Goal: Task Accomplishment & Management: Manage account settings

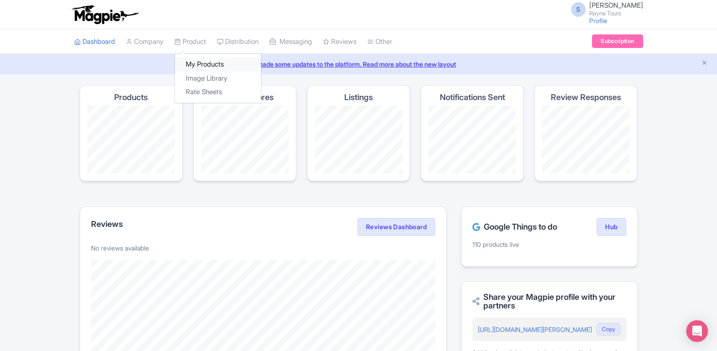
click at [203, 66] on link "My Products" at bounding box center [218, 65] width 86 height 14
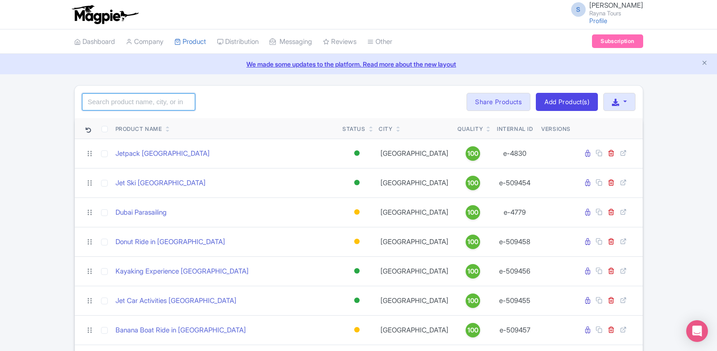
click at [145, 107] on input "search" at bounding box center [138, 101] width 113 height 17
type input "i"
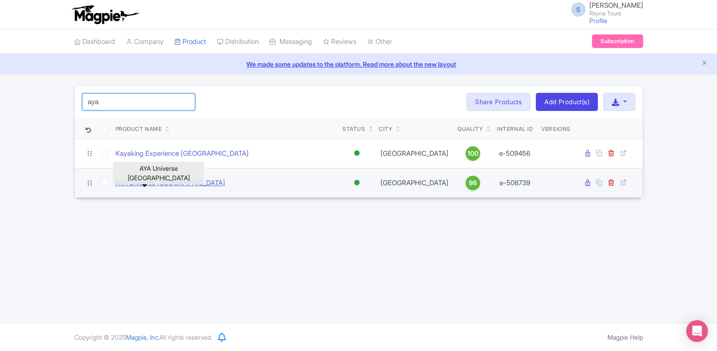
type input "aya"
click at [153, 179] on link "AYA Universe Dubai" at bounding box center [171, 183] width 110 height 10
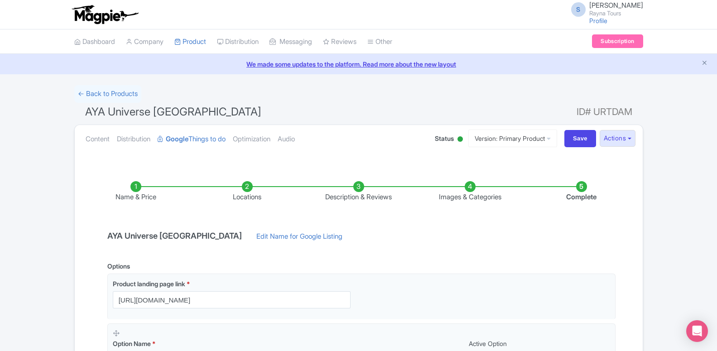
scroll to position [185, 0]
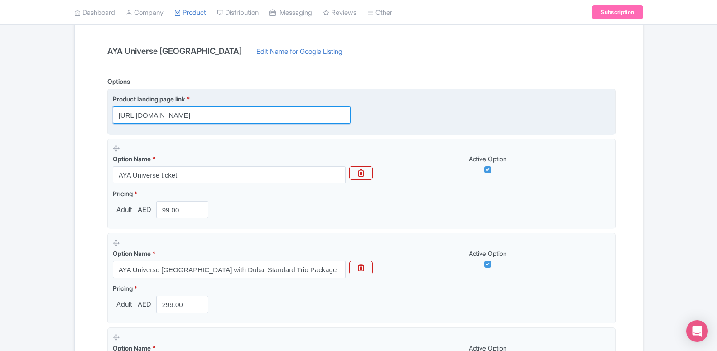
click at [156, 116] on input "https://dubai.raynatours.com/aya-universe-combo-offers" at bounding box center [232, 115] width 238 height 17
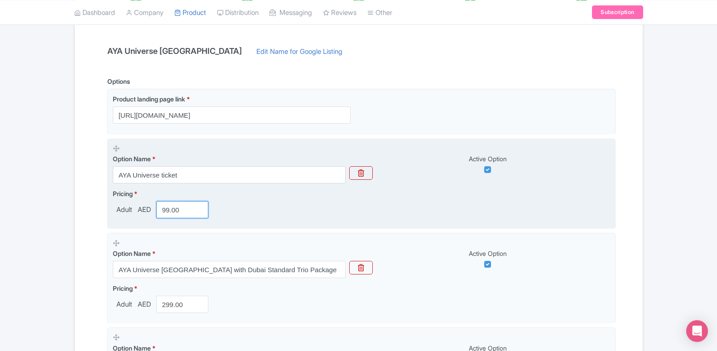
click at [167, 207] on input "99.00" at bounding box center [182, 209] width 53 height 17
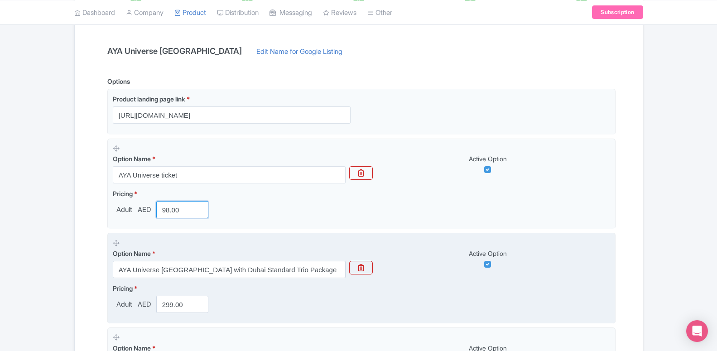
scroll to position [370, 0]
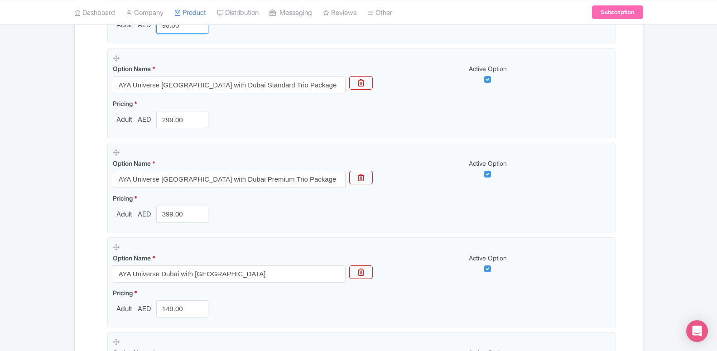
type input "98.00"
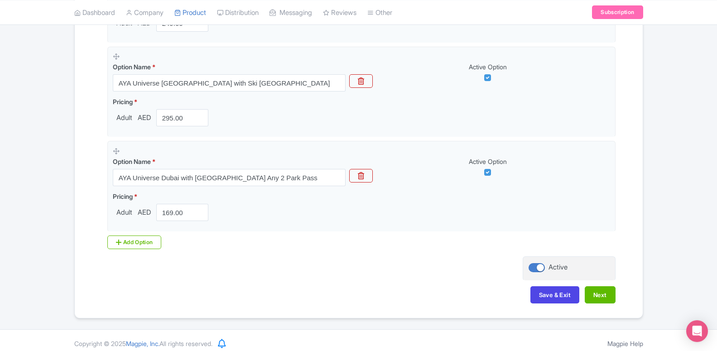
scroll to position [1041, 0]
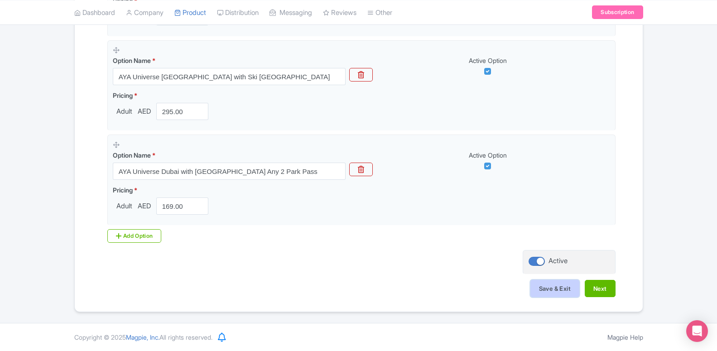
click at [542, 294] on button "Save & Exit" at bounding box center [555, 288] width 49 height 17
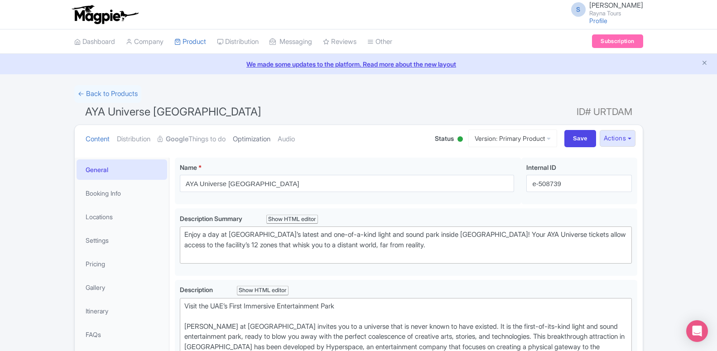
click at [259, 136] on link "Optimization" at bounding box center [252, 139] width 38 height 29
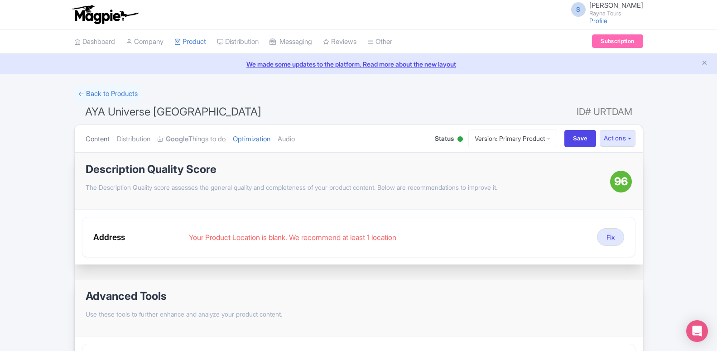
click at [92, 137] on link "Content" at bounding box center [98, 139] width 24 height 29
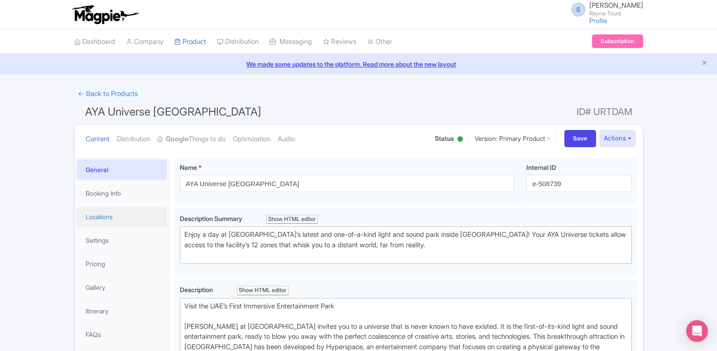
click at [105, 221] on link "Locations" at bounding box center [122, 217] width 91 height 20
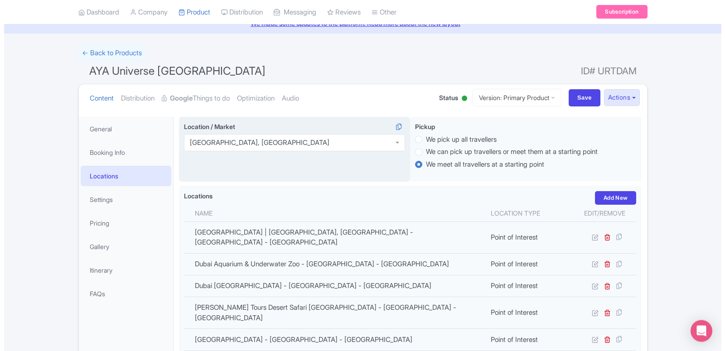
scroll to position [92, 0]
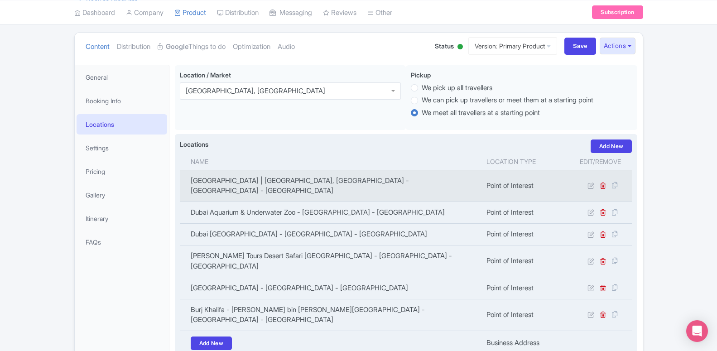
click at [588, 181] on td at bounding box center [601, 186] width 63 height 32
click at [591, 184] on icon at bounding box center [591, 185] width 7 height 7
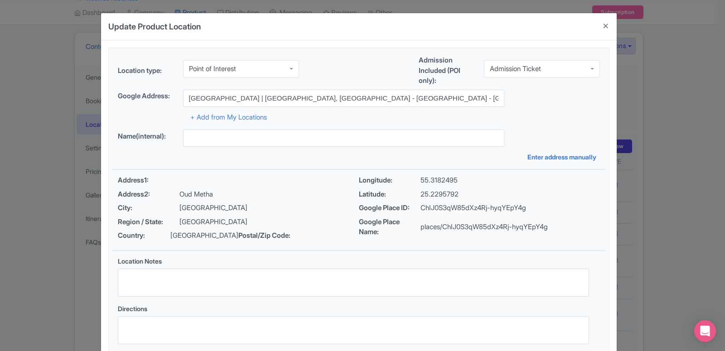
click at [211, 78] on div "Location type: Point of Interest Point of Interest" at bounding box center [208, 72] width 181 height 24
click at [211, 73] on div "Point of Interest" at bounding box center [241, 68] width 116 height 17
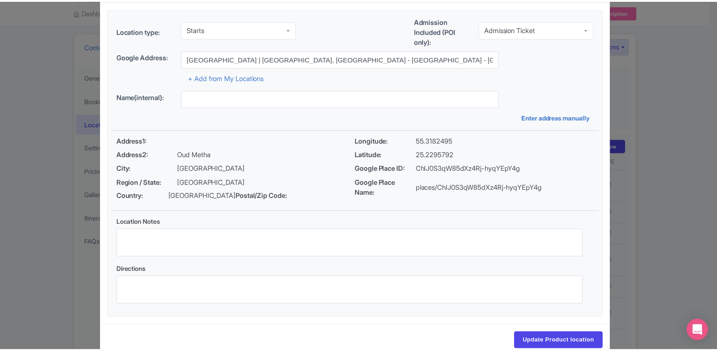
scroll to position [70, 0]
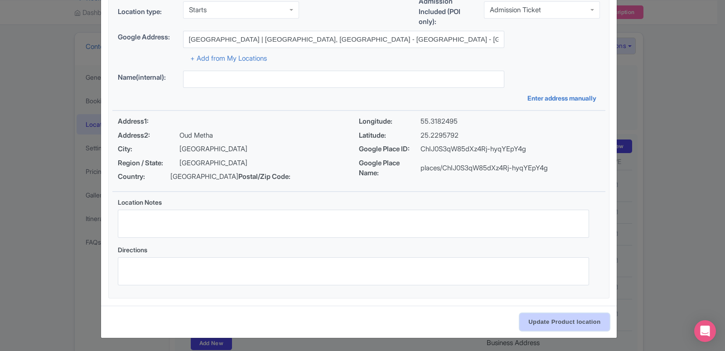
click at [539, 322] on input "Update Product location" at bounding box center [564, 322] width 89 height 17
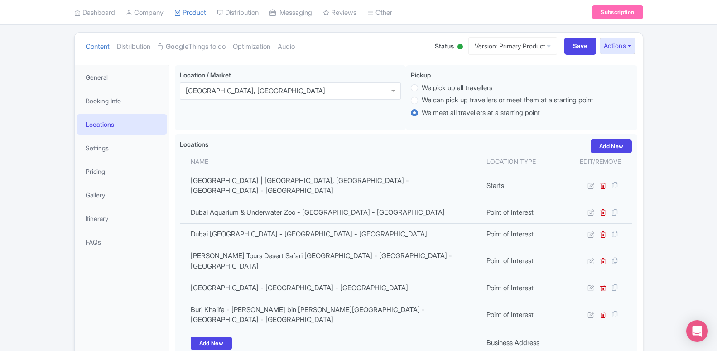
scroll to position [0, 0]
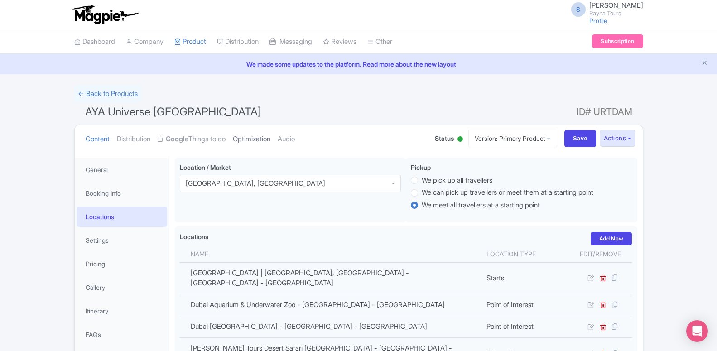
click at [238, 139] on link "Optimization" at bounding box center [252, 139] width 38 height 29
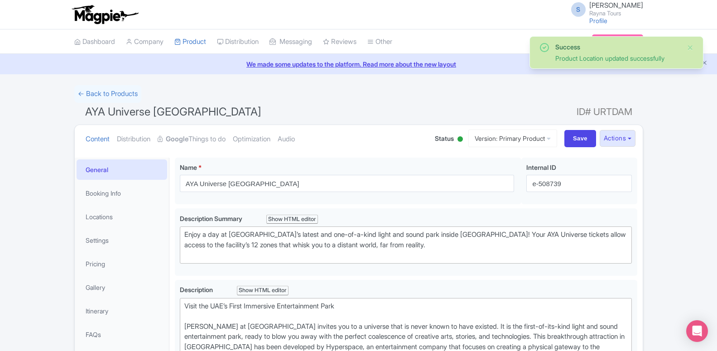
click at [256, 143] on link "Optimization" at bounding box center [252, 139] width 38 height 29
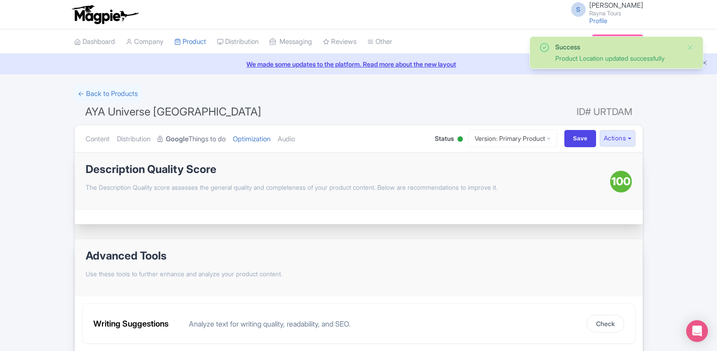
click at [184, 144] on link "Google Things to do" at bounding box center [192, 139] width 68 height 29
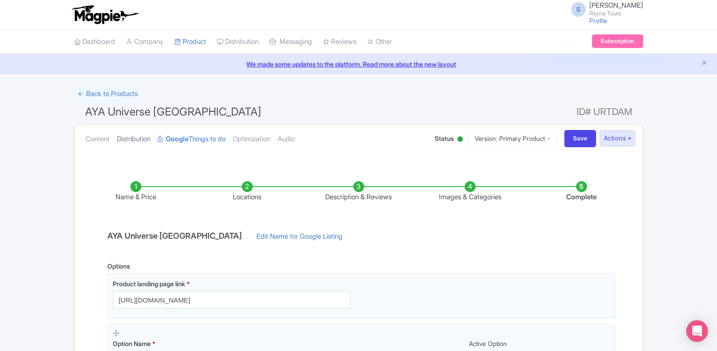
click at [120, 143] on link "Distribution" at bounding box center [134, 139] width 34 height 29
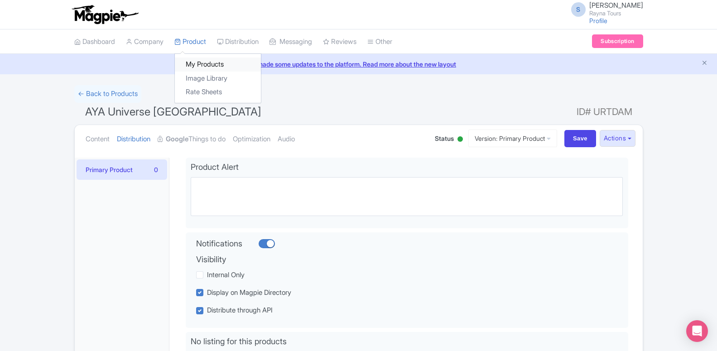
click at [198, 68] on link "My Products" at bounding box center [218, 65] width 86 height 14
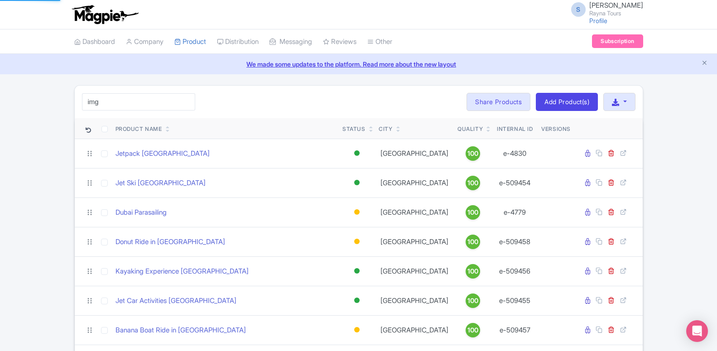
type input "img"
click button "Search" at bounding box center [0, 0] width 0 height 0
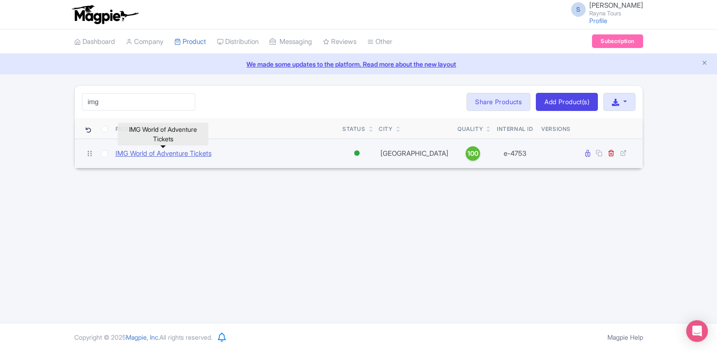
click at [161, 155] on link "IMG World of Adventure Tickets" at bounding box center [164, 154] width 96 height 10
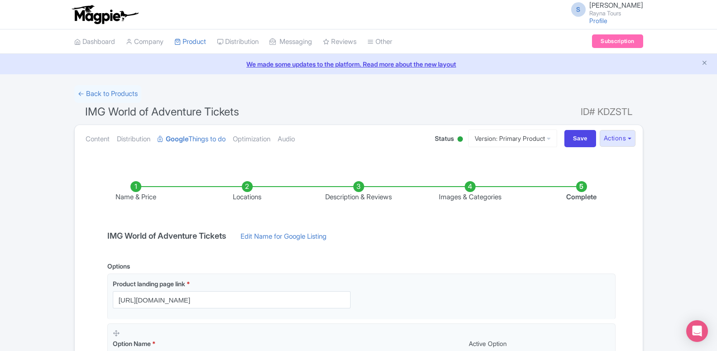
scroll to position [231, 0]
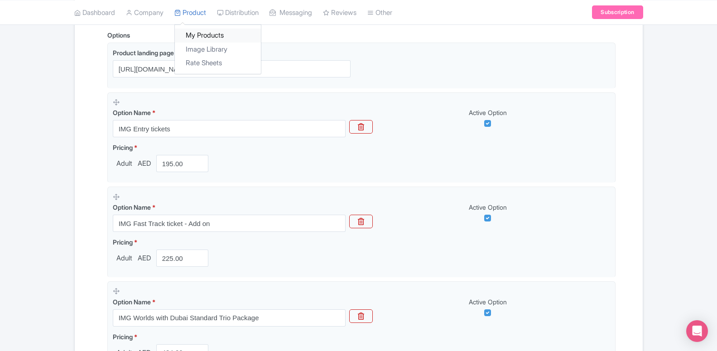
click at [191, 36] on link "My Products" at bounding box center [218, 36] width 86 height 14
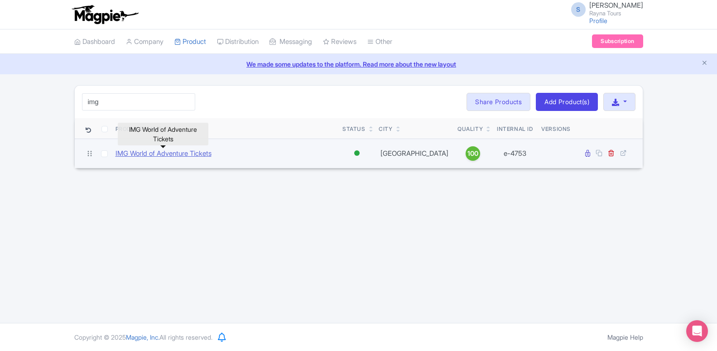
type input "img"
click at [160, 150] on link "IMG World of Adventure Tickets" at bounding box center [164, 154] width 96 height 10
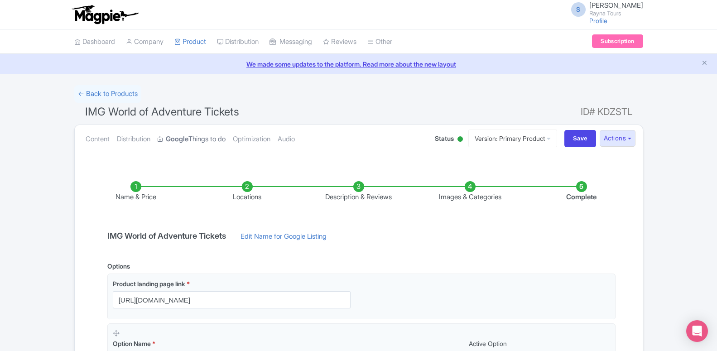
scroll to position [46, 0]
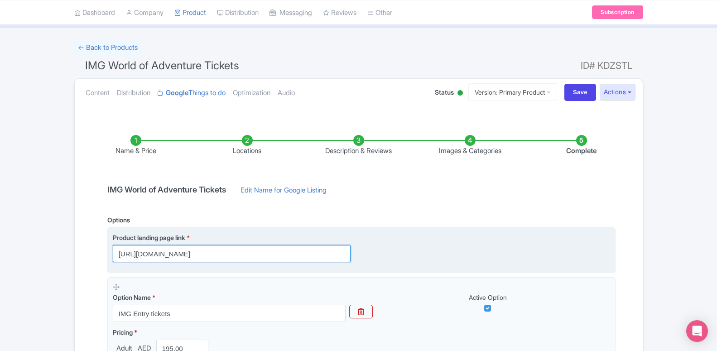
click at [193, 258] on input "https://dubai.raynatours.com/img-world-combo-offers" at bounding box center [232, 253] width 238 height 17
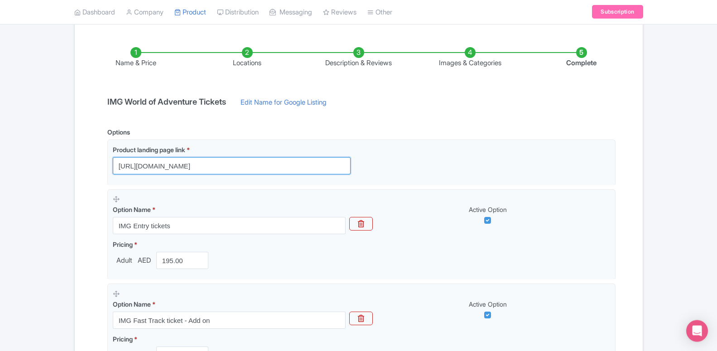
scroll to position [185, 0]
